Goal: Complete application form

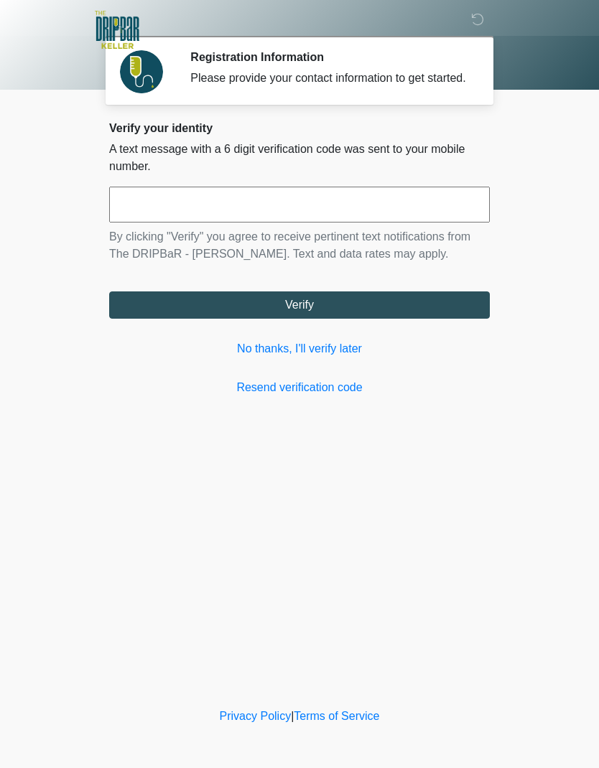
click at [202, 220] on input "text" at bounding box center [299, 205] width 380 height 36
type input "******"
click at [383, 311] on button "Verify" at bounding box center [299, 304] width 380 height 27
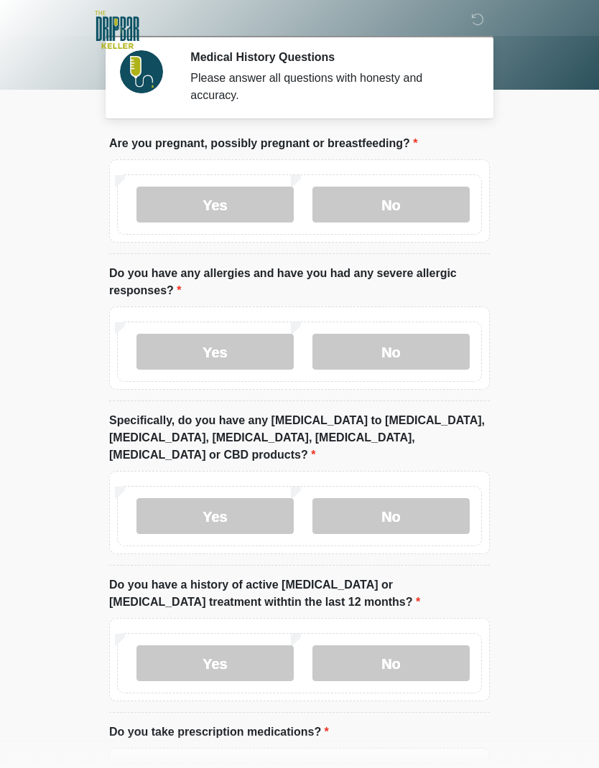
click at [421, 202] on label "No" at bounding box center [390, 205] width 157 height 36
click at [438, 356] on label "No" at bounding box center [390, 352] width 157 height 36
click at [442, 504] on label "No" at bounding box center [390, 516] width 157 height 36
click at [434, 652] on label "No" at bounding box center [390, 663] width 157 height 36
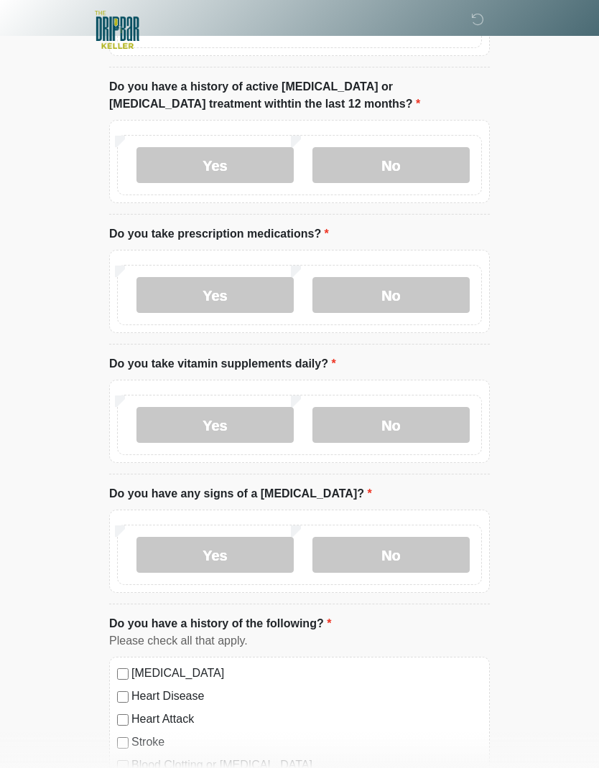
scroll to position [503, 0]
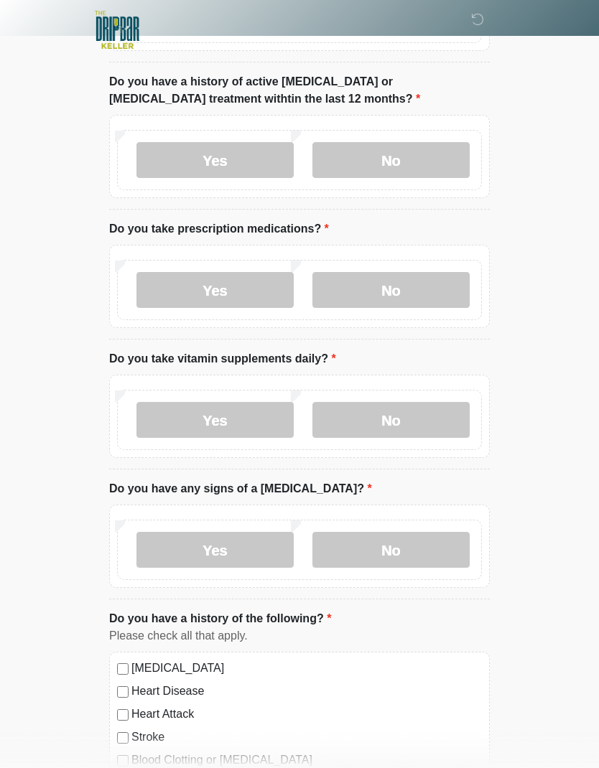
click at [447, 278] on label "No" at bounding box center [390, 290] width 157 height 36
click at [449, 408] on label "No" at bounding box center [390, 420] width 157 height 36
click at [444, 535] on label "No" at bounding box center [390, 550] width 157 height 36
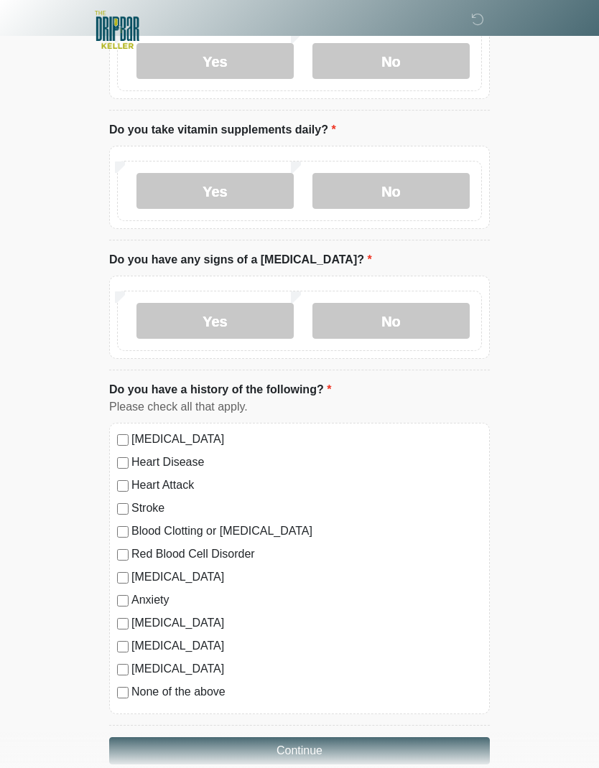
scroll to position [728, 0]
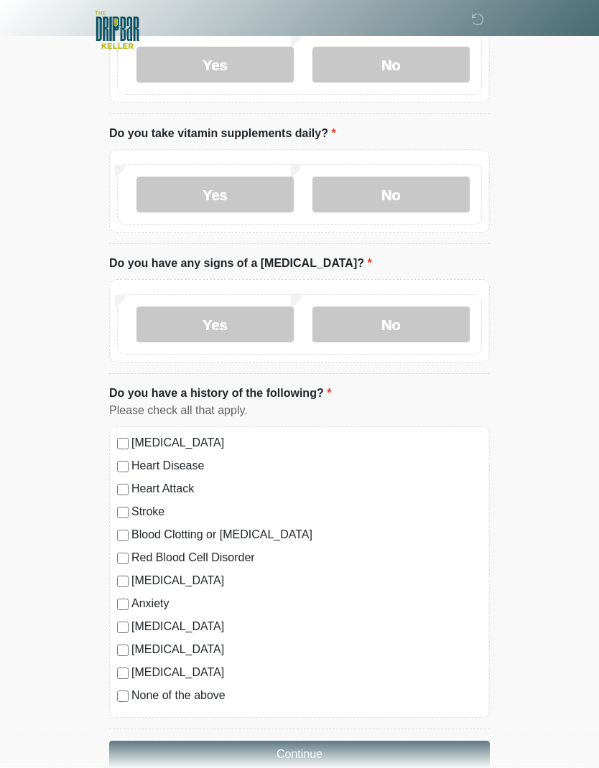
click at [426, 741] on button "Continue" at bounding box center [299, 754] width 380 height 27
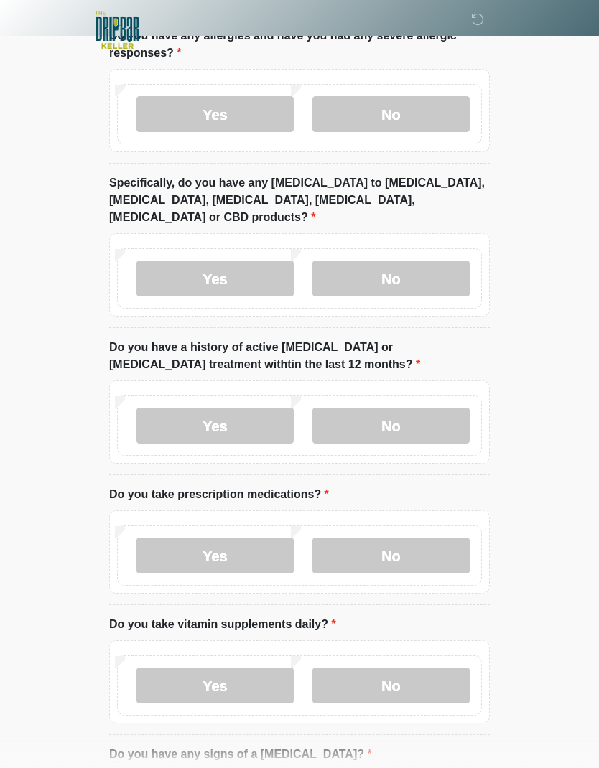
scroll to position [0, 0]
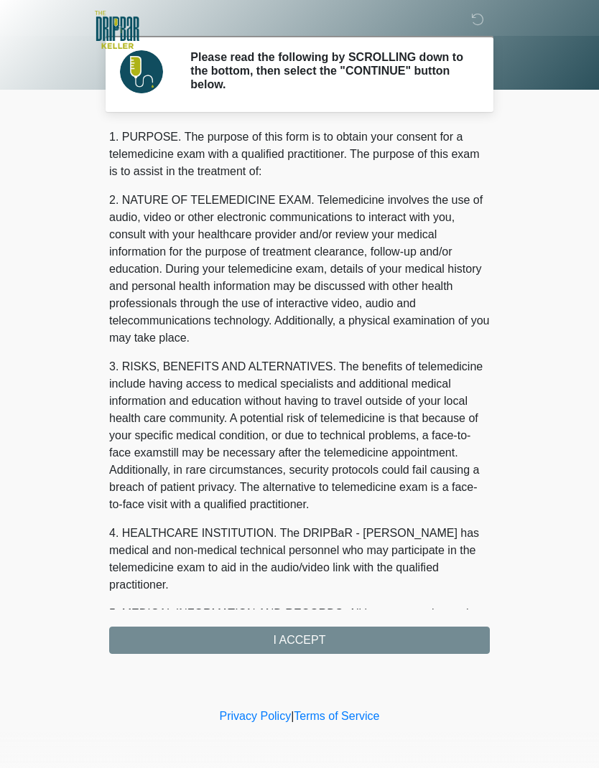
click at [406, 642] on div "1. PURPOSE. The purpose of this form is to obtain your consent for a telemedici…" at bounding box center [299, 390] width 380 height 525
click at [327, 638] on div "1. PURPOSE. The purpose of this form is to obtain your consent for a telemedici…" at bounding box center [299, 390] width 380 height 525
click at [371, 639] on div "1. PURPOSE. The purpose of this form is to obtain your consent for a telemedici…" at bounding box center [299, 390] width 380 height 525
click at [302, 643] on div "1. PURPOSE. The purpose of this form is to obtain your consent for a telemedici…" at bounding box center [299, 390] width 380 height 525
click at [311, 645] on div "1. PURPOSE. The purpose of this form is to obtain your consent for a telemedici…" at bounding box center [299, 390] width 380 height 525
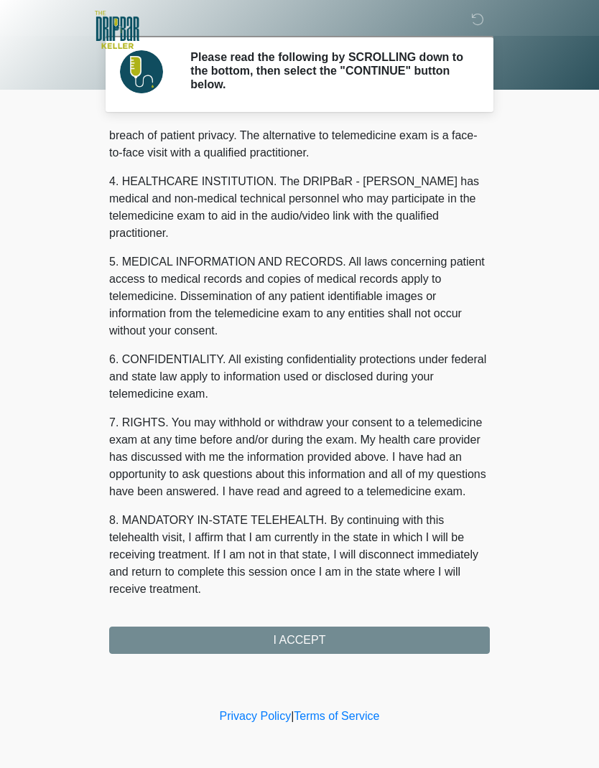
scroll to position [352, 0]
click at [329, 645] on button "I ACCEPT" at bounding box center [299, 640] width 380 height 27
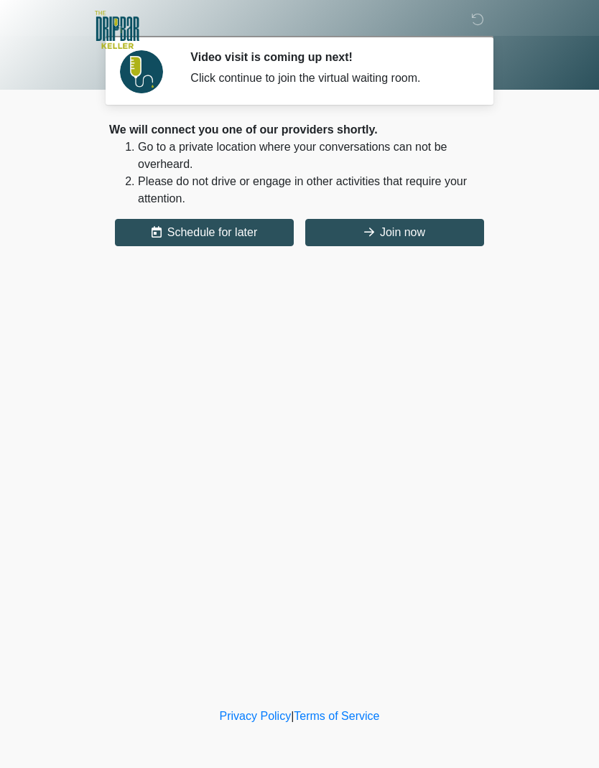
click at [442, 230] on button "Join now" at bounding box center [394, 232] width 179 height 27
